Goal: Information Seeking & Learning: Learn about a topic

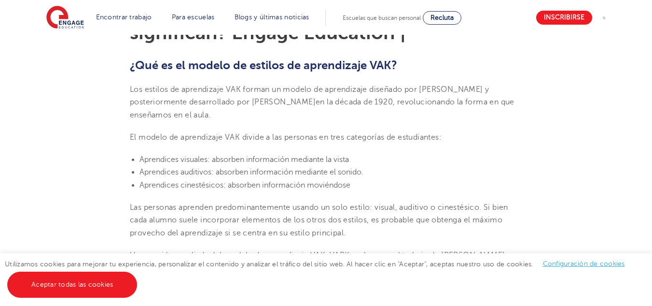
scroll to position [301, 0]
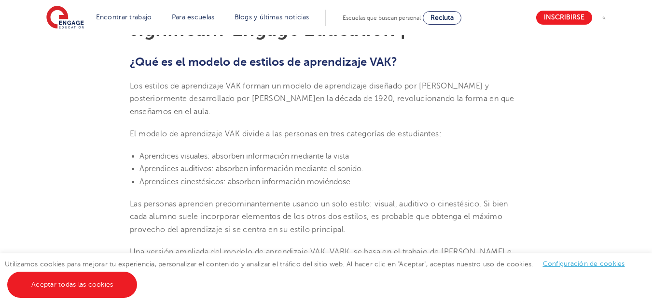
drag, startPoint x: 243, startPoint y: 86, endPoint x: 457, endPoint y: 111, distance: 215.4
click at [457, 111] on p "Los estilos de aprendizaje VAK forman un modelo de aprendizaje diseñado por [PE…" at bounding box center [326, 99] width 393 height 38
copy span "forman un modelo de aprendizaje diseñado por [PERSON_NAME] y posteriormente des…"
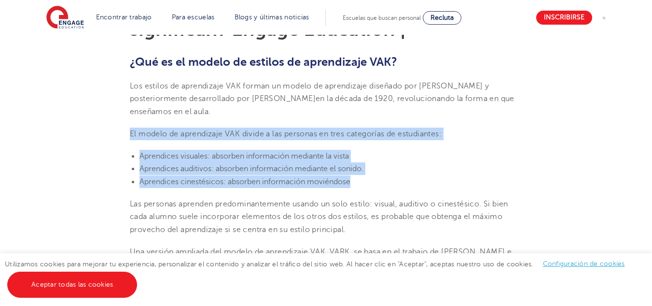
drag, startPoint x: 127, startPoint y: 134, endPoint x: 376, endPoint y: 181, distance: 253.5
copy section "El modelo de aprendizaje VAK divide a las personas en tres categorías de estudi…"
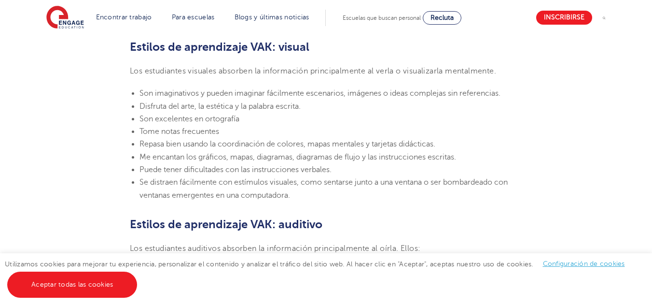
scroll to position [420, 0]
